Goal: Task Accomplishment & Management: Manage account settings

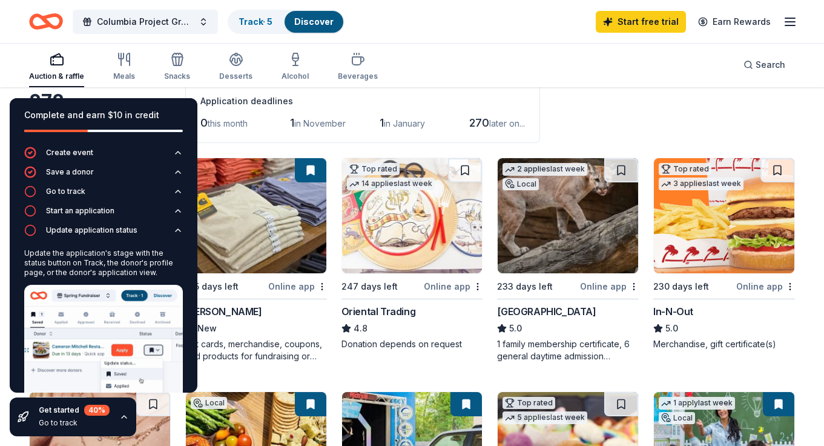
scroll to position [31, 0]
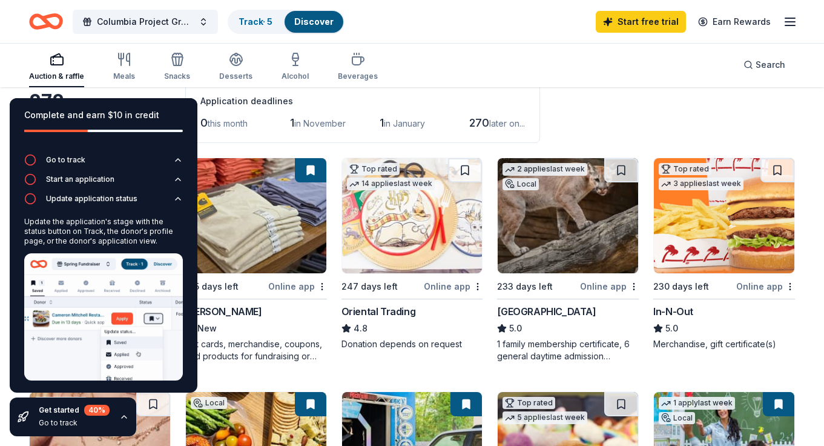
click at [798, 18] on div "Columbia Project Grad 2026 Track · 5 Discover Start free trial Earn Rewards" at bounding box center [412, 21] width 824 height 43
click at [789, 22] on line "button" at bounding box center [790, 22] width 10 height 0
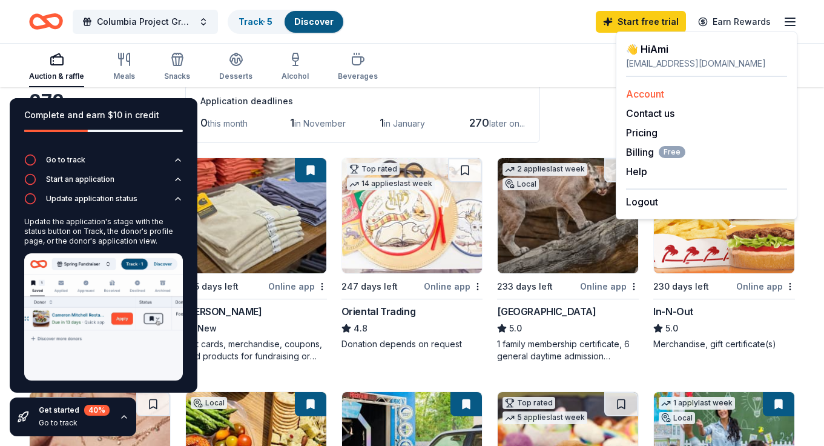
click at [658, 93] on link "Account" at bounding box center [645, 94] width 38 height 12
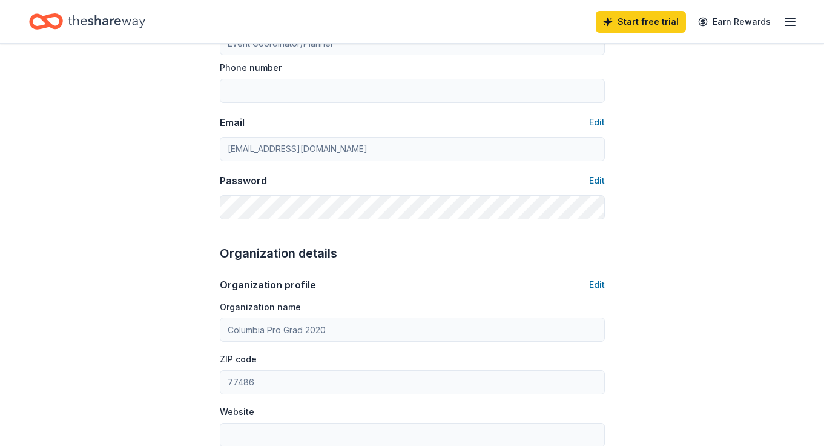
scroll to position [294, 0]
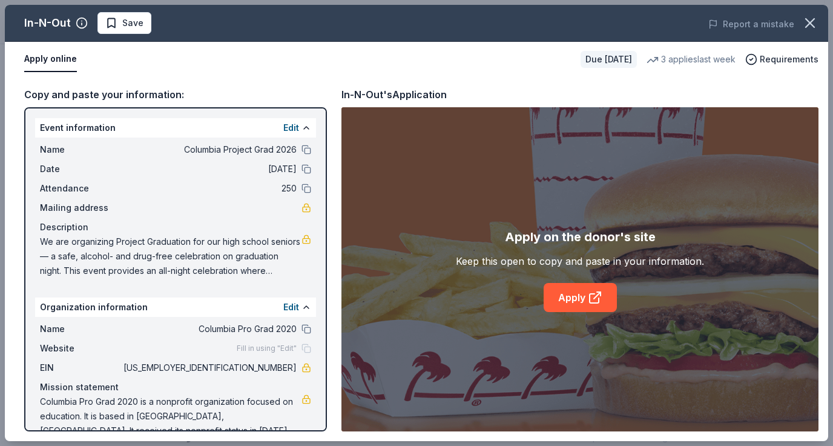
scroll to position [10, 0]
